Goal: Task Accomplishment & Management: Manage account settings

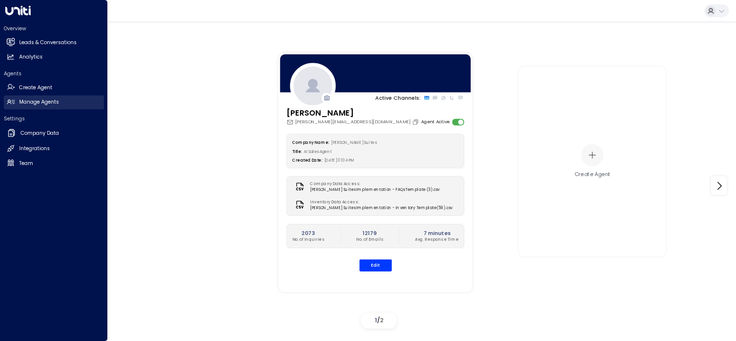
click at [43, 102] on h2 "Manage Agents" at bounding box center [39, 102] width 40 height 8
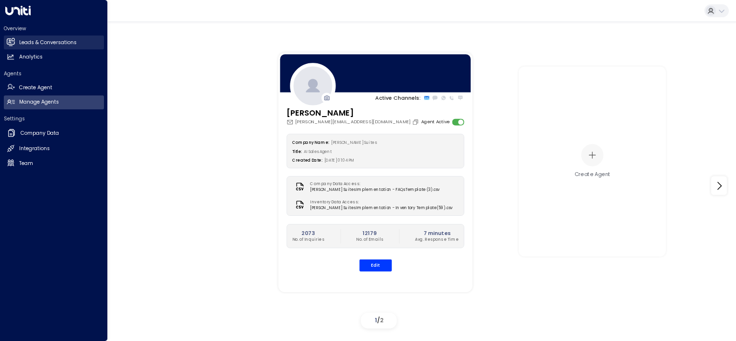
click at [49, 41] on h2 "Leads & Conversations" at bounding box center [47, 43] width 57 height 8
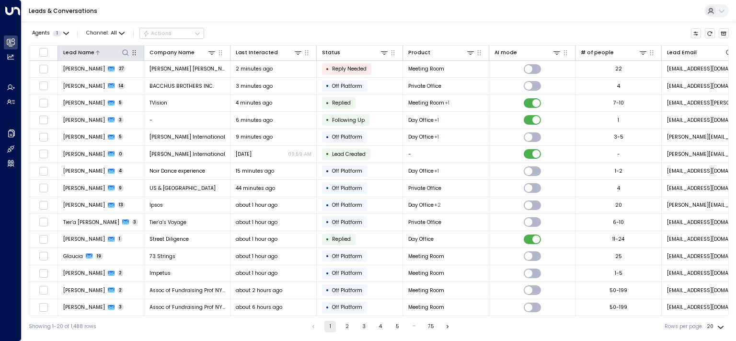
click at [122, 51] on icon at bounding box center [126, 53] width 8 height 8
type input "***"
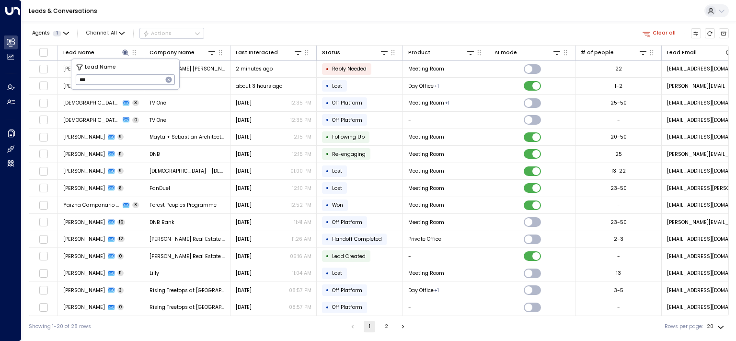
click at [295, 33] on div "Agents 1 Channel: All Actions Clear all" at bounding box center [379, 33] width 700 height 16
click at [124, 51] on icon at bounding box center [126, 53] width 8 height 8
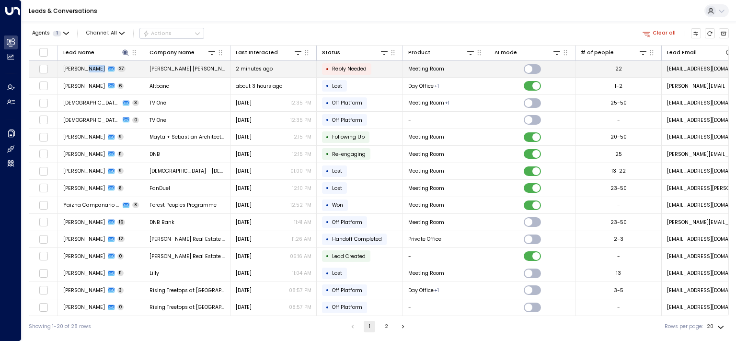
click at [85, 69] on div "[PERSON_NAME] 27" at bounding box center [94, 68] width 63 height 7
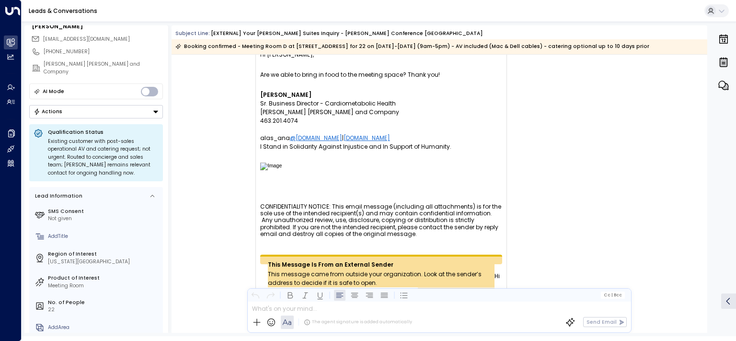
scroll to position [48, 0]
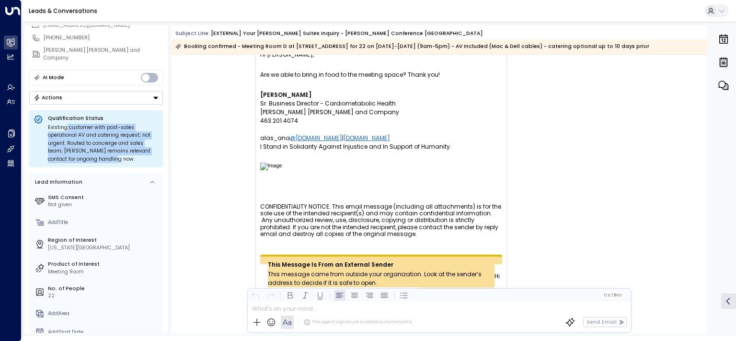
drag, startPoint x: 130, startPoint y: 154, endPoint x: 66, endPoint y: 118, distance: 73.3
click at [66, 124] on div "Existing customer with post-sales operational AV and catering request; not urge…" at bounding box center [103, 144] width 111 height 40
drag, startPoint x: 81, startPoint y: 125, endPoint x: 140, endPoint y: 154, distance: 65.8
click at [140, 154] on div "Existing customer with post-sales operational AV and catering request; not urge…" at bounding box center [103, 144] width 111 height 40
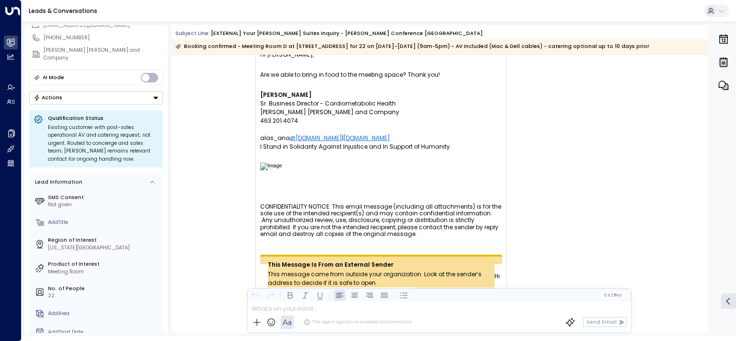
click at [140, 154] on div "Existing customer with post-sales operational AV and catering request; not urge…" at bounding box center [103, 144] width 111 height 40
drag, startPoint x: 119, startPoint y: 155, endPoint x: 68, endPoint y: 127, distance: 58.3
click at [70, 127] on div "Existing customer with post-sales operational AV and catering request; not urge…" at bounding box center [103, 144] width 111 height 40
drag, startPoint x: 68, startPoint y: 127, endPoint x: 89, endPoint y: 131, distance: 21.4
click at [68, 126] on div "Existing customer with post-sales operational AV and catering request; not urge…" at bounding box center [103, 144] width 111 height 40
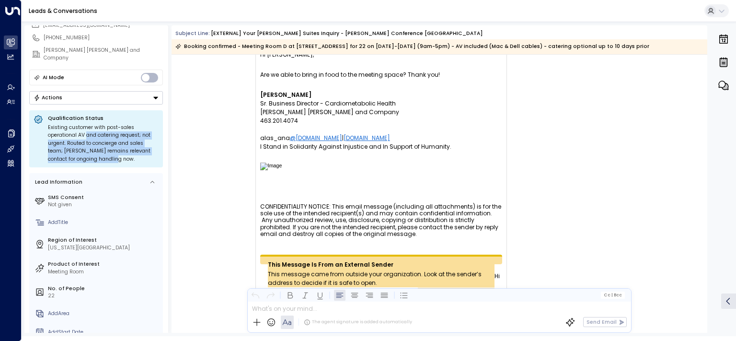
drag, startPoint x: 89, startPoint y: 131, endPoint x: 150, endPoint y: 152, distance: 64.5
click at [150, 152] on div "Existing customer with post-sales operational AV and catering request; not urge…" at bounding box center [103, 144] width 111 height 40
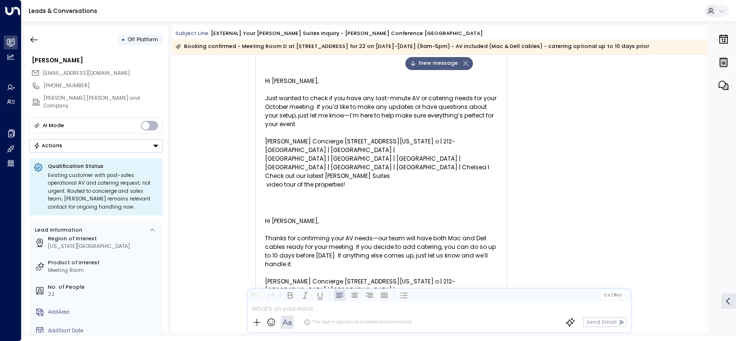
scroll to position [10826, 0]
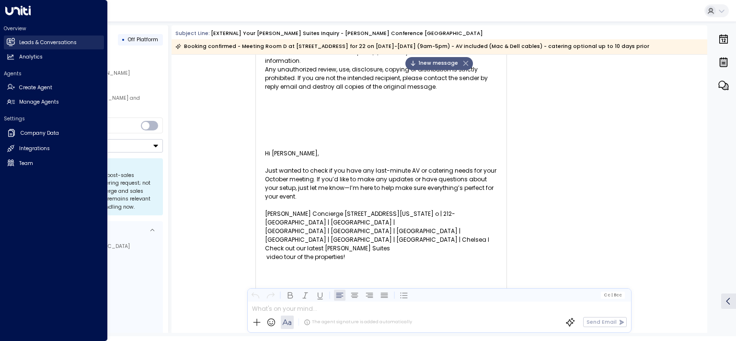
click at [49, 40] on h2 "Leads & Conversations" at bounding box center [47, 43] width 57 height 8
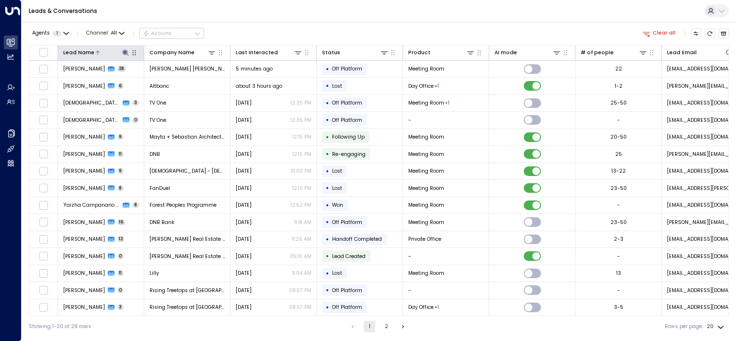
click at [126, 50] on icon at bounding box center [126, 53] width 8 height 8
type input "*"
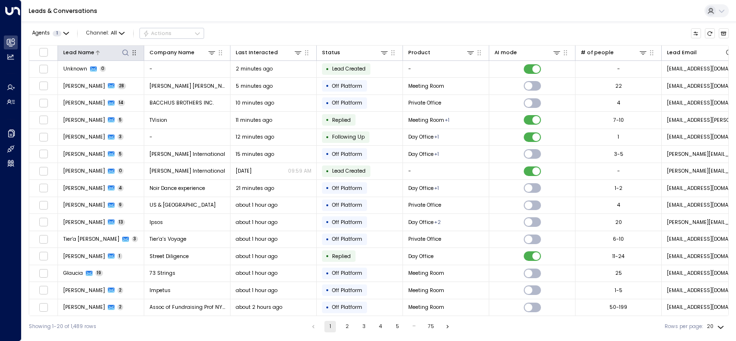
click at [126, 53] on icon at bounding box center [126, 53] width 8 height 8
type input "*****"
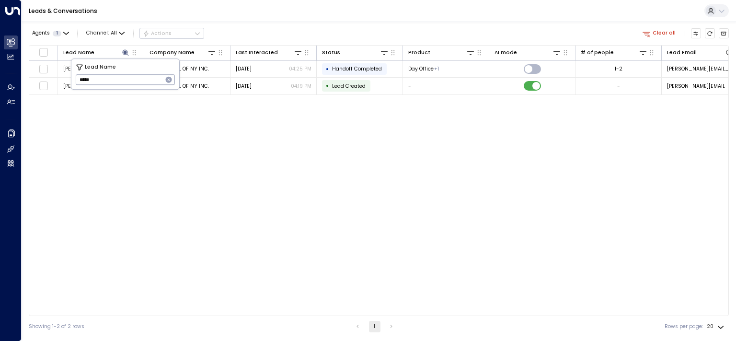
click at [326, 38] on div "Agents 1 Channel: All Actions Clear all" at bounding box center [379, 33] width 700 height 16
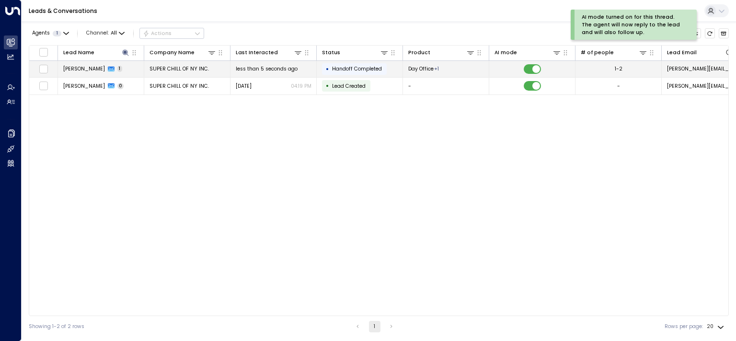
click at [76, 67] on span "Rohan D Singh" at bounding box center [84, 68] width 42 height 7
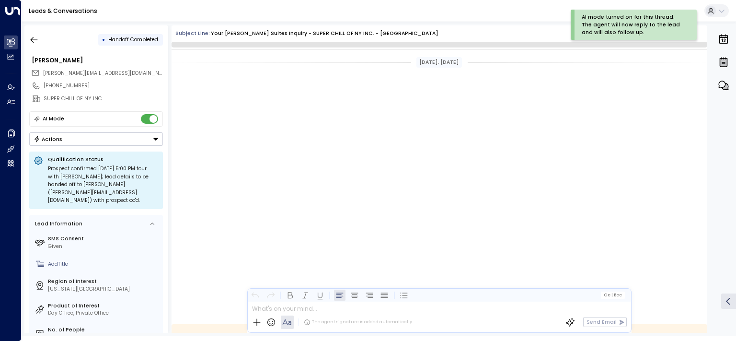
scroll to position [363, 0]
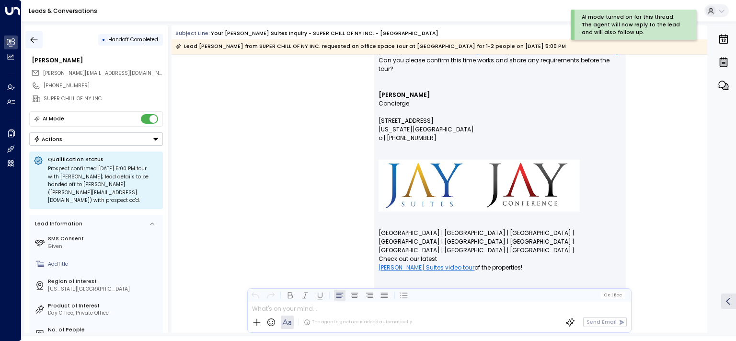
click at [37, 35] on icon "button" at bounding box center [34, 40] width 10 height 10
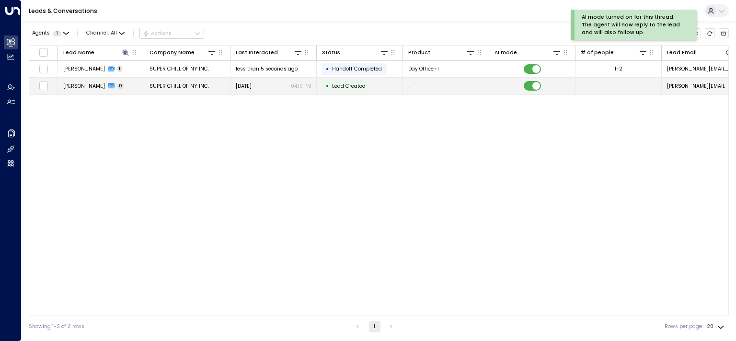
click at [76, 84] on span "Rohan D Singh" at bounding box center [84, 85] width 42 height 7
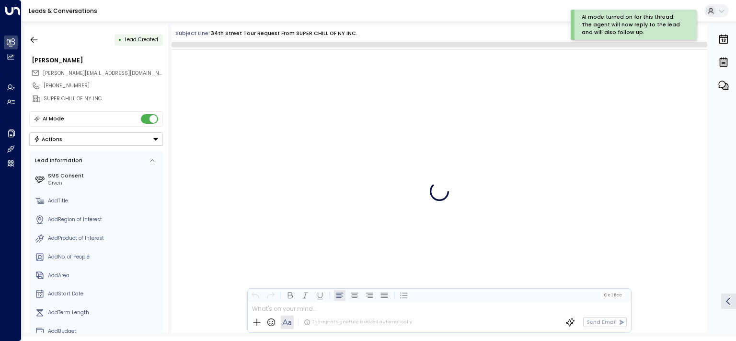
scroll to position [126, 0]
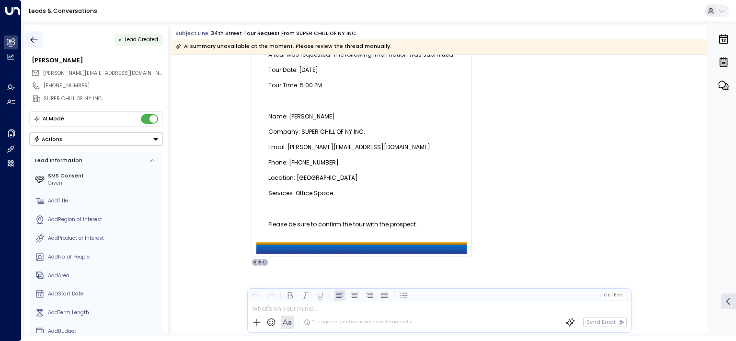
click at [35, 33] on button "button" at bounding box center [33, 39] width 17 height 17
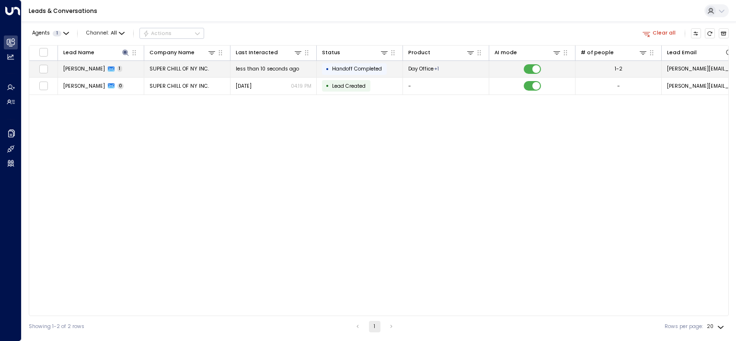
click at [96, 68] on span "Rohan D Singh" at bounding box center [84, 68] width 42 height 7
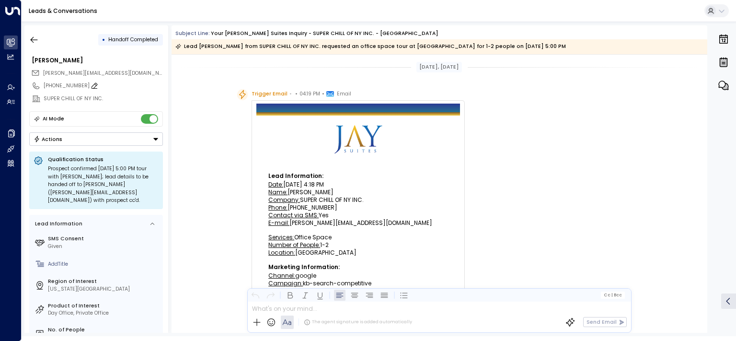
scroll to position [308, 0]
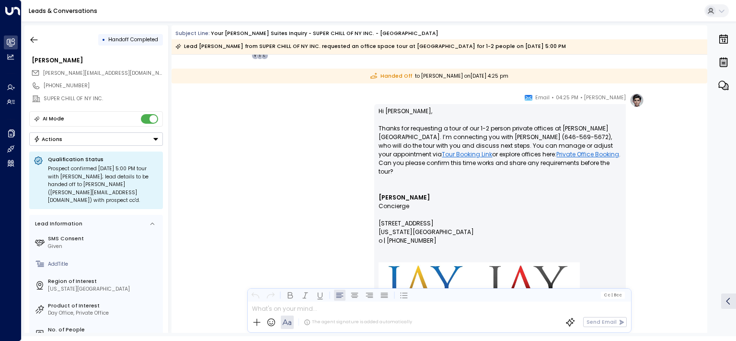
click at [71, 135] on button "Actions" at bounding box center [96, 138] width 134 height 13
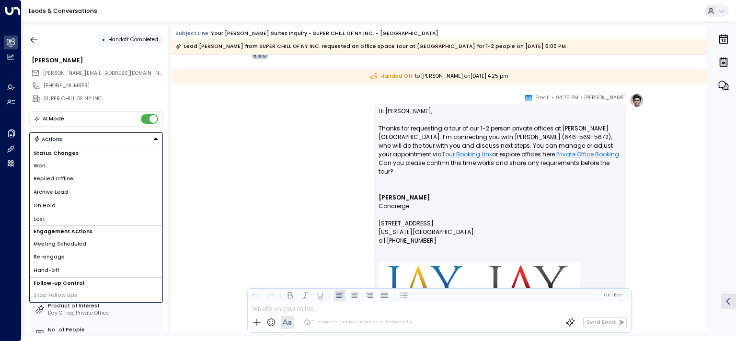
click at [58, 259] on span "Re-engage" at bounding box center [49, 257] width 31 height 8
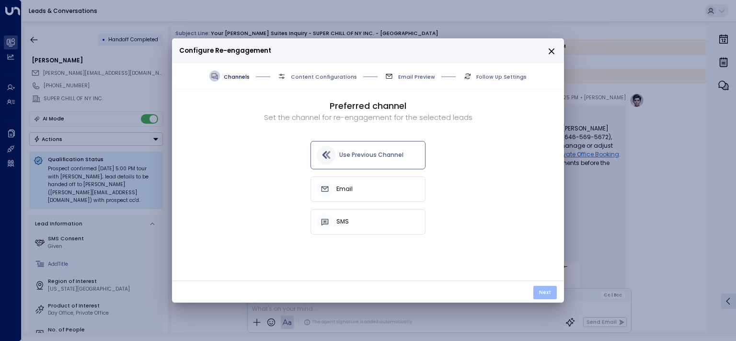
click at [539, 294] on button "Next" at bounding box center [544, 292] width 23 height 13
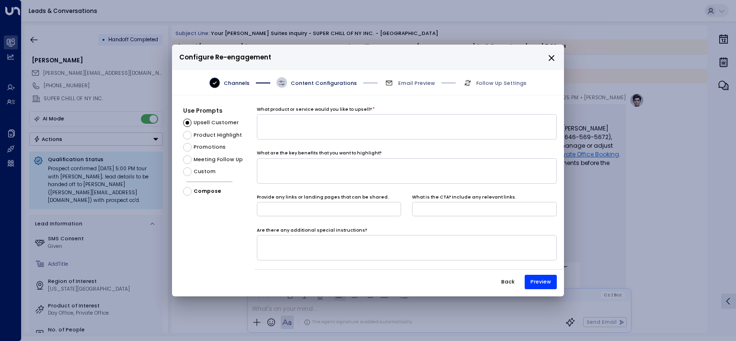
click at [206, 175] on span "Custom" at bounding box center [205, 172] width 22 height 8
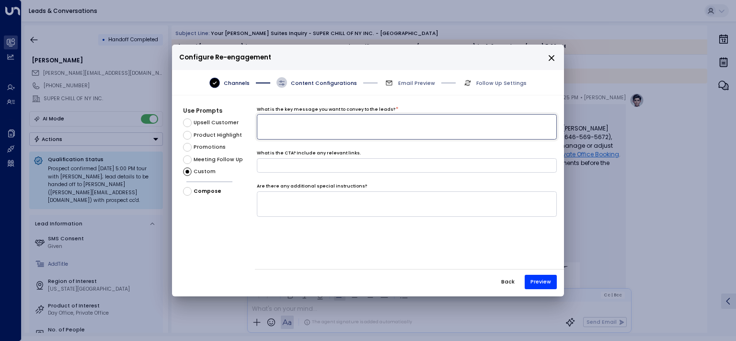
click at [366, 127] on textarea at bounding box center [407, 126] width 300 height 25
type textarea "**********"
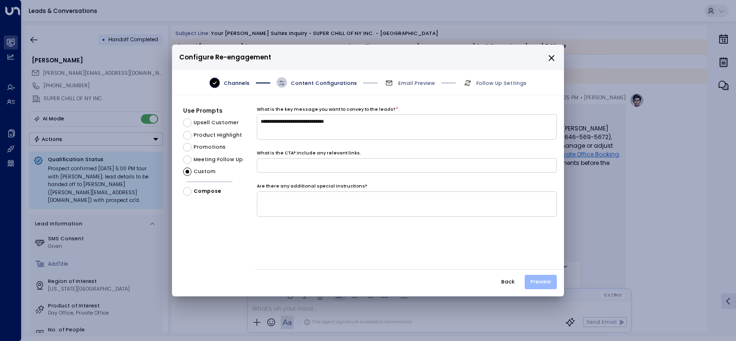
click at [534, 281] on button "Preview" at bounding box center [541, 281] width 32 height 14
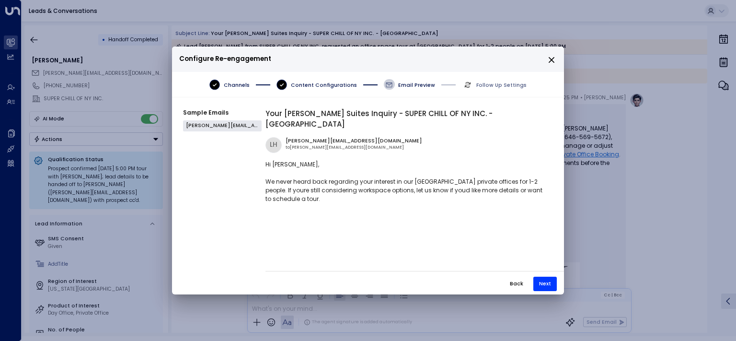
click at [535, 282] on button "Next" at bounding box center [544, 283] width 23 height 14
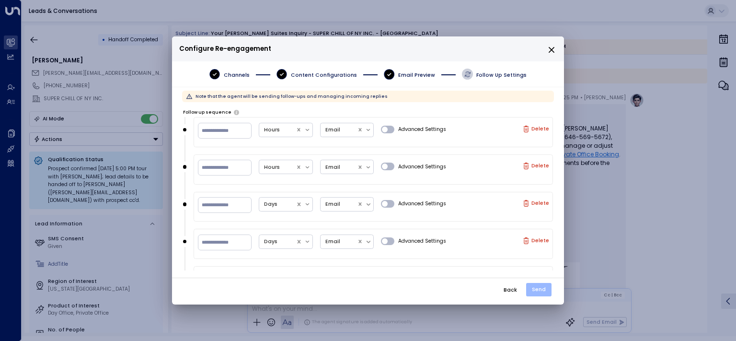
click at [539, 290] on button "Send" at bounding box center [538, 289] width 25 height 13
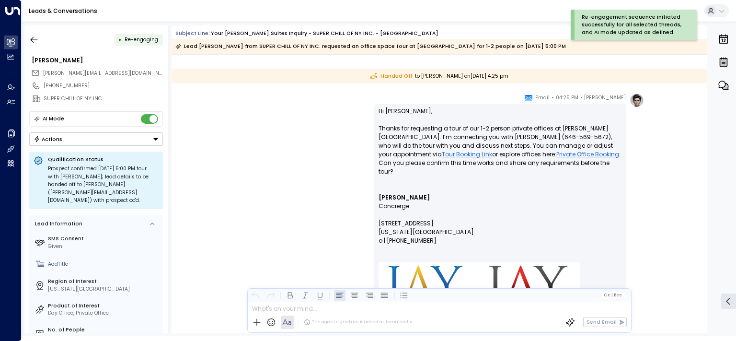
scroll to position [718, 0]
